Goal: Obtain resource: Obtain resource

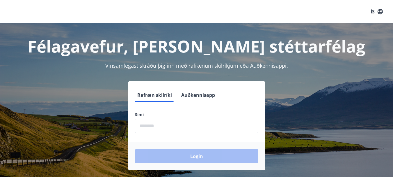
click at [149, 94] on button "Rafræn skilríki" at bounding box center [154, 95] width 39 height 14
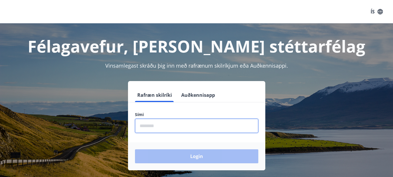
click at [159, 124] on input "phone" at bounding box center [196, 125] width 123 height 14
type input "********"
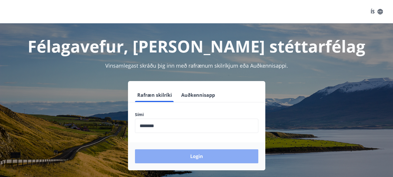
click at [197, 155] on button "Login" at bounding box center [196, 156] width 123 height 14
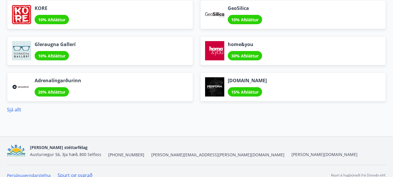
scroll to position [795, 0]
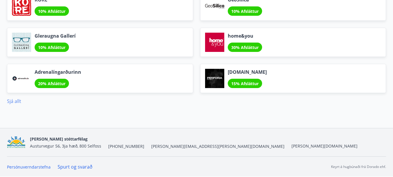
click at [16, 102] on link "Sjá allt" at bounding box center [14, 101] width 14 height 6
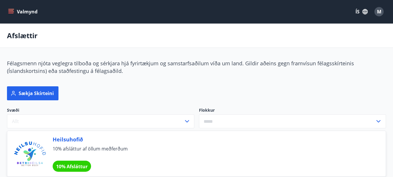
click at [378, 121] on icon at bounding box center [378, 121] width 7 height 7
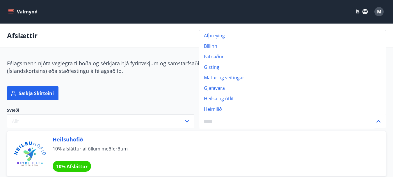
click at [116, 102] on div "Svæði Allt Flokkur Afþreying Bíllinn Fatnaður Gisting Matur og veitingar Gjafav…" at bounding box center [193, 115] width 386 height 30
click at [10, 11] on icon "menu" at bounding box center [11, 12] width 6 height 6
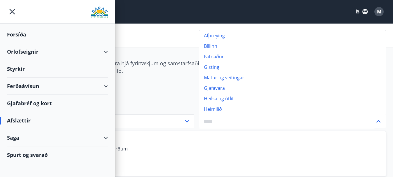
click at [27, 83] on div "Ferðaávísun" at bounding box center [57, 85] width 101 height 17
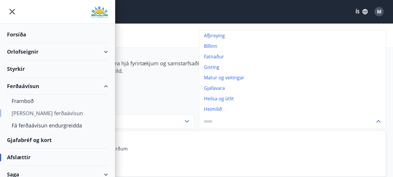
click at [31, 112] on div "Kaupa ferðaávísun" at bounding box center [58, 113] width 92 height 12
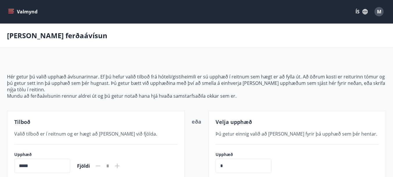
click at [10, 10] on icon "menu" at bounding box center [11, 12] width 6 height 6
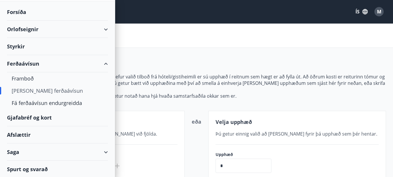
scroll to position [23, 0]
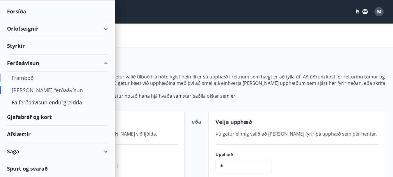
click at [23, 77] on div "Framboð" at bounding box center [58, 78] width 92 height 12
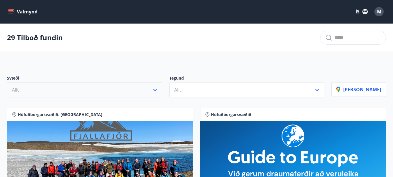
click at [159, 88] on icon "button" at bounding box center [155, 89] width 7 height 7
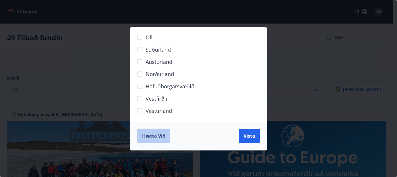
click at [150, 135] on span "Hætta við" at bounding box center [153, 135] width 23 height 6
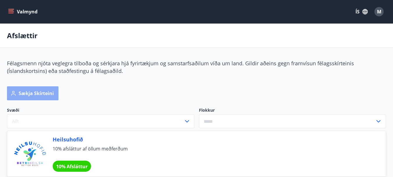
click at [30, 93] on button "Sækja skírteini" at bounding box center [33, 93] width 52 height 14
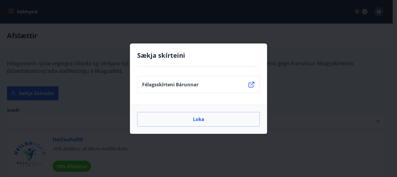
click at [250, 84] on icon at bounding box center [251, 84] width 7 height 7
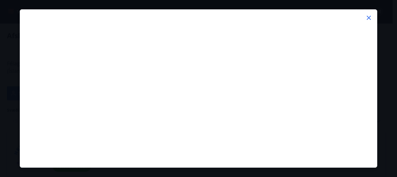
click at [370, 16] on icon at bounding box center [369, 17] width 7 height 7
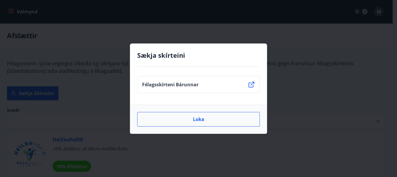
click at [200, 118] on button "Loka" at bounding box center [198, 119] width 123 height 15
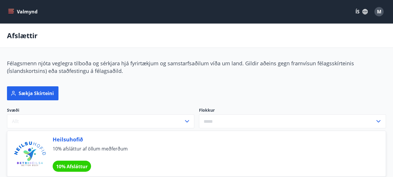
click at [11, 11] on icon "menu" at bounding box center [11, 12] width 6 height 6
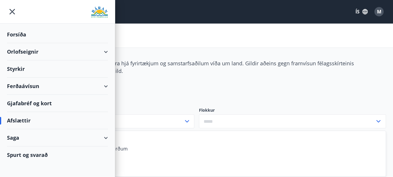
click at [30, 101] on div "Gjafabréf og kort" at bounding box center [57, 103] width 101 height 17
click at [379, 11] on span "M" at bounding box center [379, 11] width 4 height 6
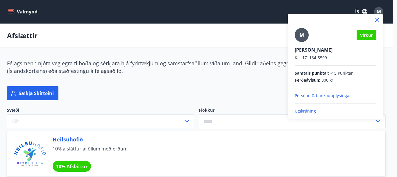
click at [307, 110] on p "Útskráning" at bounding box center [335, 111] width 81 height 6
